Goal: Find contact information: Find contact information

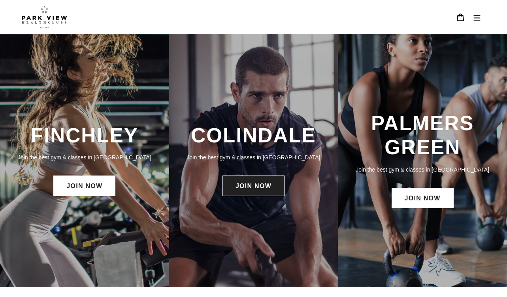
click at [263, 183] on link "JOIN NOW" at bounding box center [253, 186] width 62 height 21
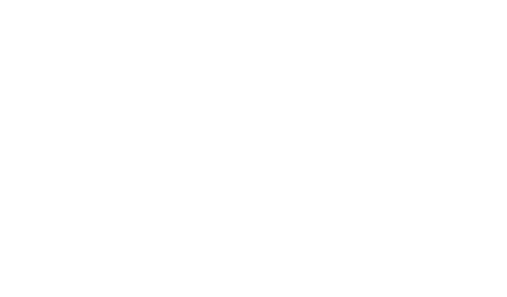
scroll to position [508, 0]
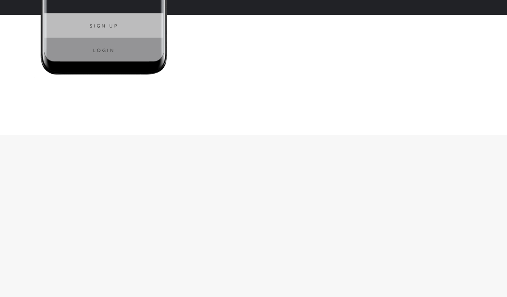
scroll to position [1590, 0]
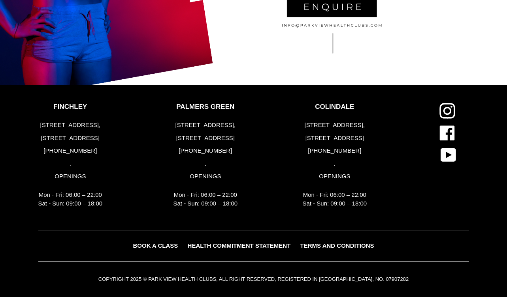
drag, startPoint x: 364, startPoint y: 151, endPoint x: 328, endPoint y: 152, distance: 35.6
click at [328, 152] on p "[PHONE_NUMBER]" at bounding box center [334, 150] width 64 height 9
copy p "2034418282"
drag, startPoint x: 98, startPoint y: 150, endPoint x: 66, endPoint y: 151, distance: 32.8
click at [66, 151] on p "[PHONE_NUMBER]" at bounding box center [70, 150] width 64 height 9
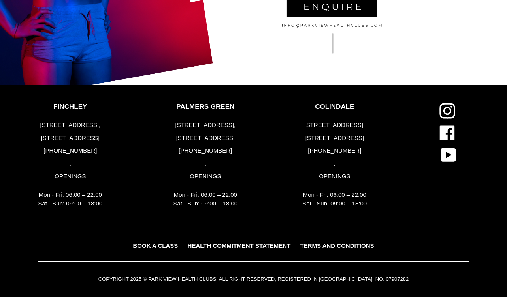
copy p "2083461446"
drag, startPoint x: 231, startPoint y: 150, endPoint x: 200, endPoint y: 151, distance: 31.6
click at [200, 151] on p "[PHONE_NUMBER]" at bounding box center [205, 150] width 64 height 9
copy p "2036745678"
